Goal: Task Accomplishment & Management: Use online tool/utility

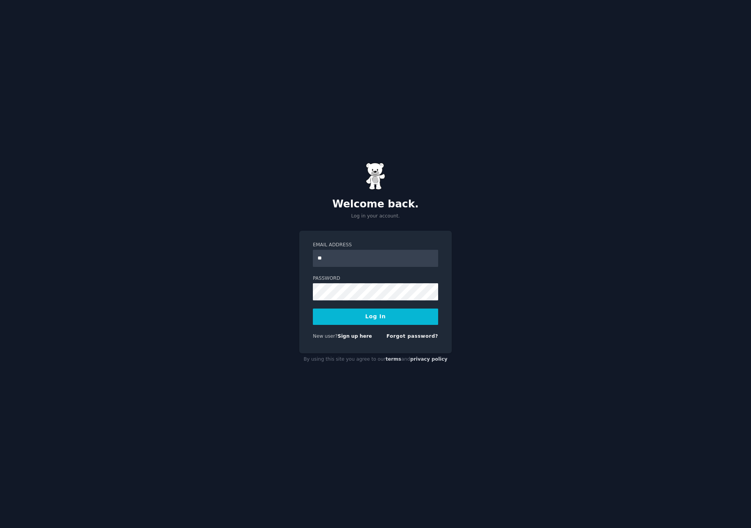
type input "**********"
click at [383, 320] on button "Log In" at bounding box center [375, 316] width 125 height 16
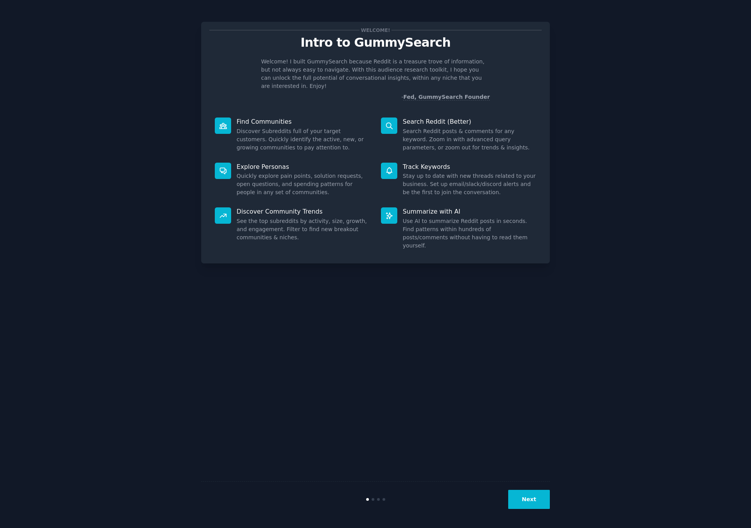
click at [409, 117] on p "Search Reddit (Better)" at bounding box center [469, 121] width 133 height 8
click at [391, 122] on icon at bounding box center [389, 126] width 8 height 8
click at [534, 505] on button "Next" at bounding box center [529, 499] width 42 height 19
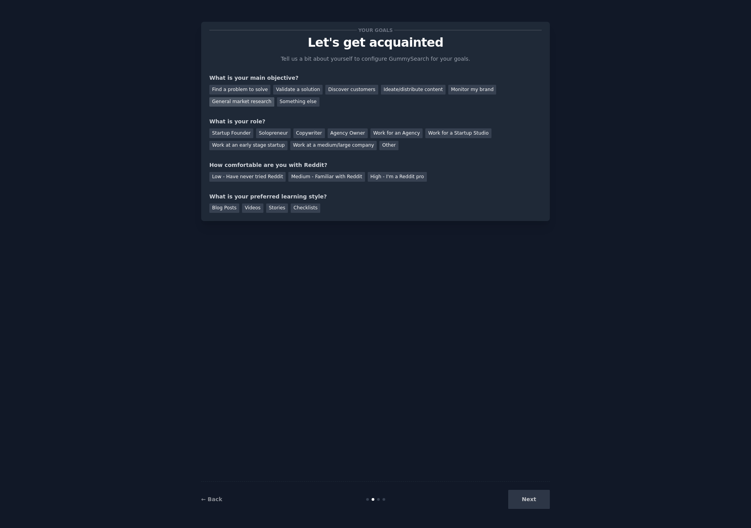
click at [252, 101] on div "General market research" at bounding box center [241, 102] width 65 height 10
click at [285, 86] on div "Validate a solution" at bounding box center [297, 90] width 49 height 10
click at [244, 104] on div "General market research" at bounding box center [241, 102] width 65 height 10
click at [339, 130] on div "Agency Owner" at bounding box center [348, 133] width 40 height 10
click at [315, 175] on div "Medium - Familiar with Reddit" at bounding box center [326, 177] width 76 height 10
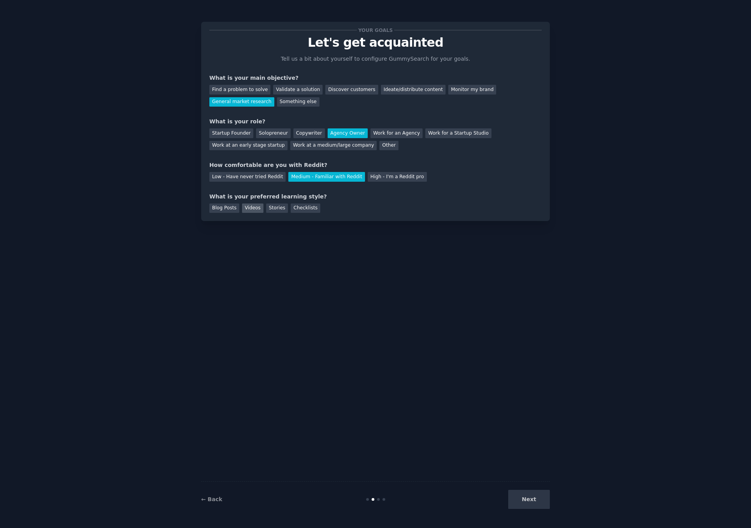
click at [254, 211] on div "Videos" at bounding box center [252, 208] width 21 height 10
click at [519, 494] on button "Next" at bounding box center [529, 499] width 42 height 19
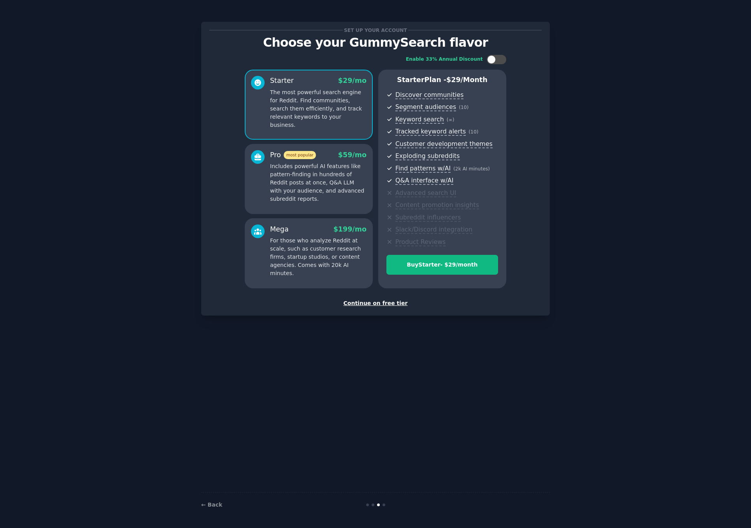
click at [376, 302] on div "Continue on free tier" at bounding box center [375, 303] width 332 height 8
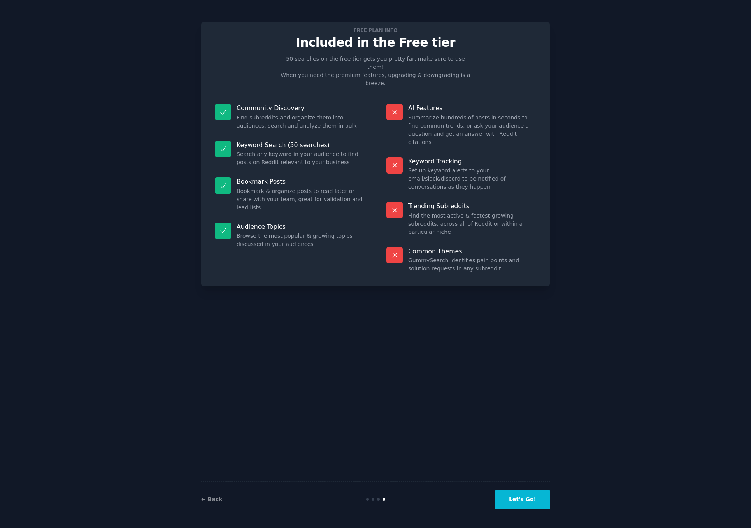
click at [522, 492] on button "Let's Go!" at bounding box center [522, 499] width 54 height 19
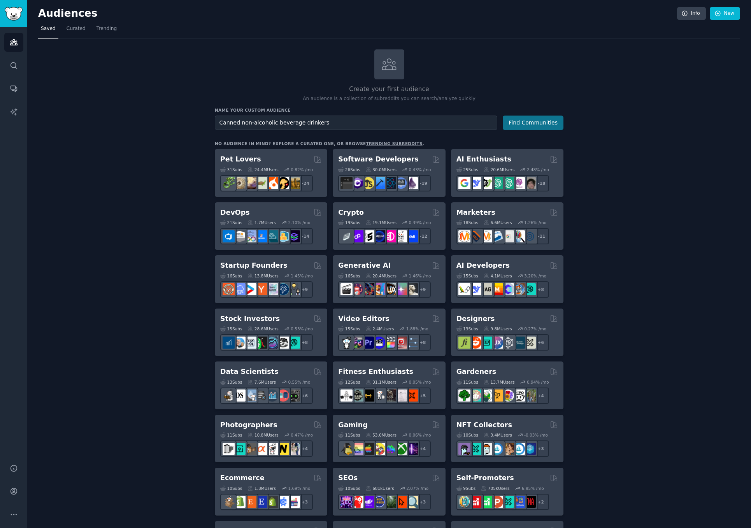
type input "Canned non-alcoholic beverage drinkers"
click at [518, 125] on button "Find Communities" at bounding box center [533, 123] width 61 height 14
